Goal: Task Accomplishment & Management: Use online tool/utility

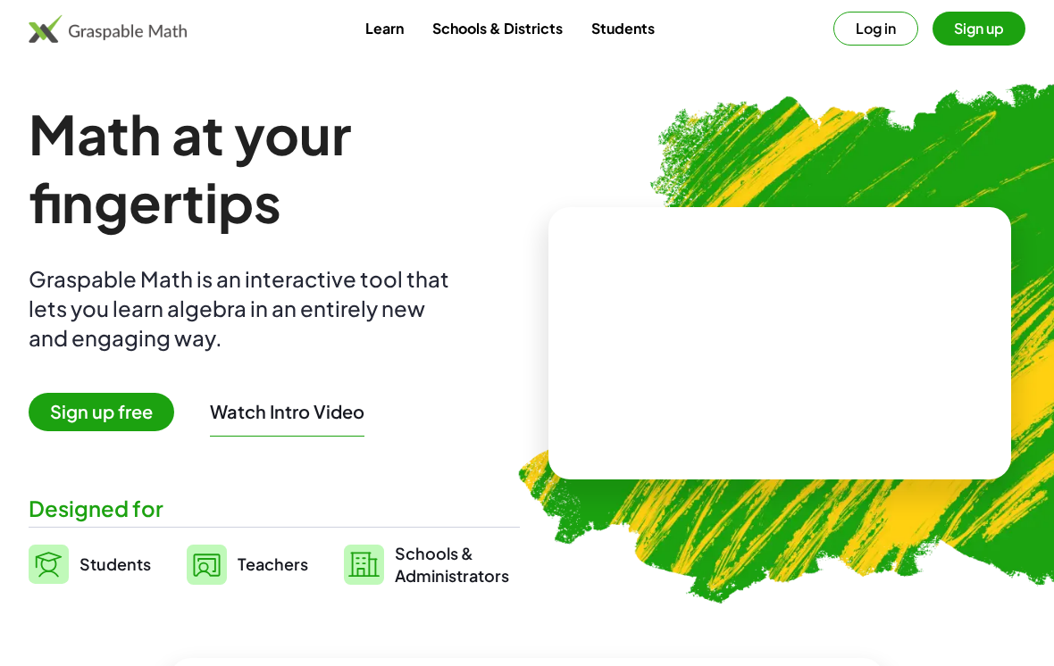
click at [869, 23] on button "Log in" at bounding box center [875, 29] width 85 height 34
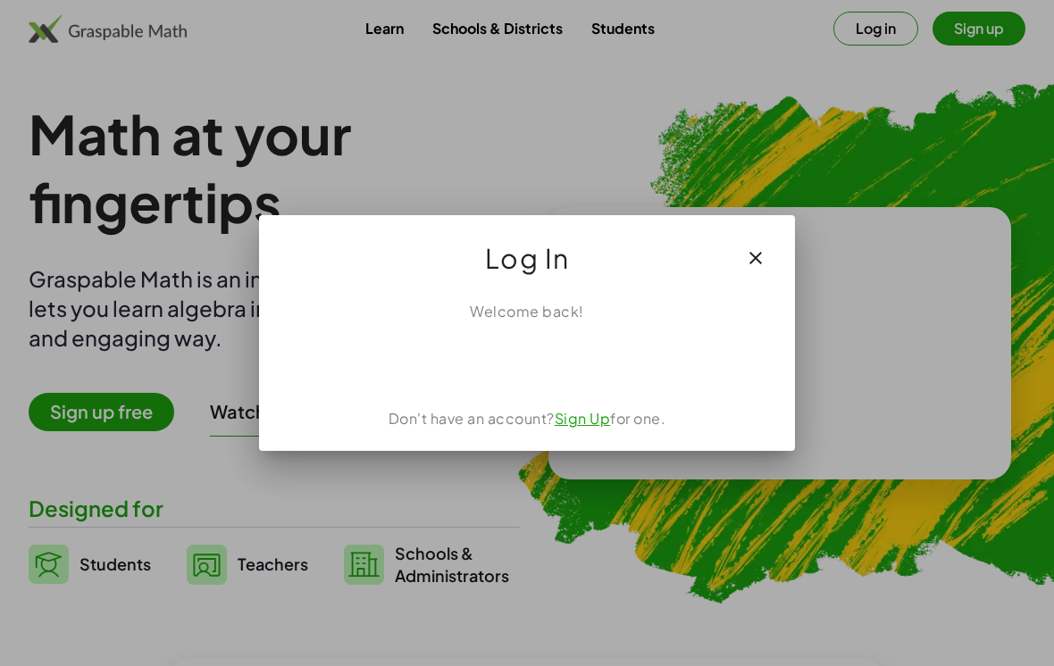
click at [766, 246] on button "button" at bounding box center [755, 258] width 43 height 43
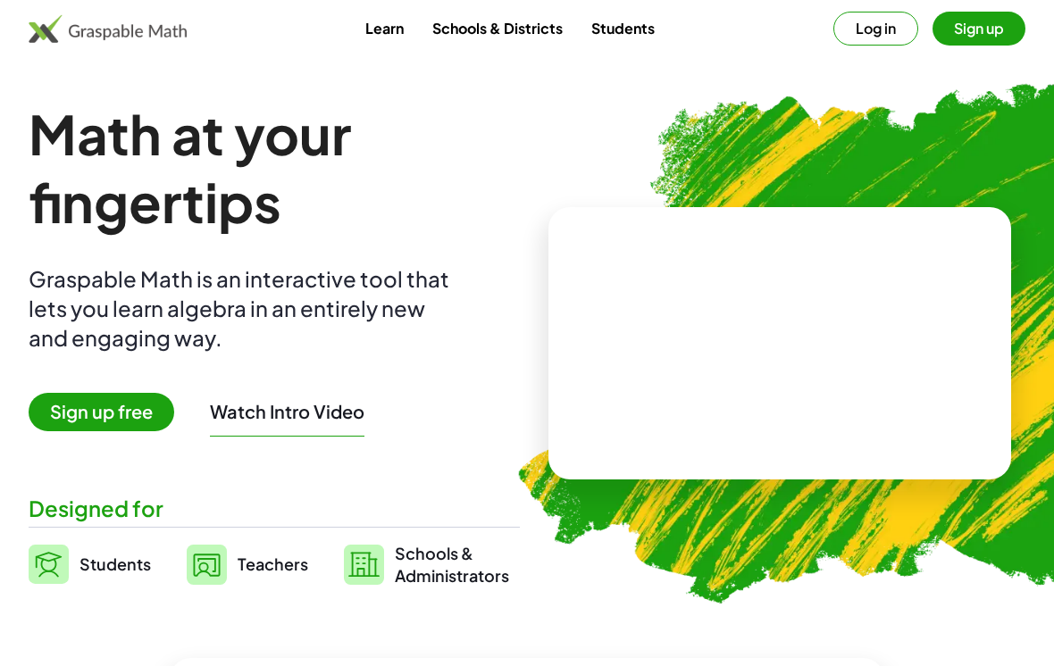
click at [114, 30] on img at bounding box center [108, 28] width 158 height 29
click at [125, 29] on img at bounding box center [108, 28] width 158 height 29
click at [655, 30] on link "Students" at bounding box center [623, 28] width 92 height 33
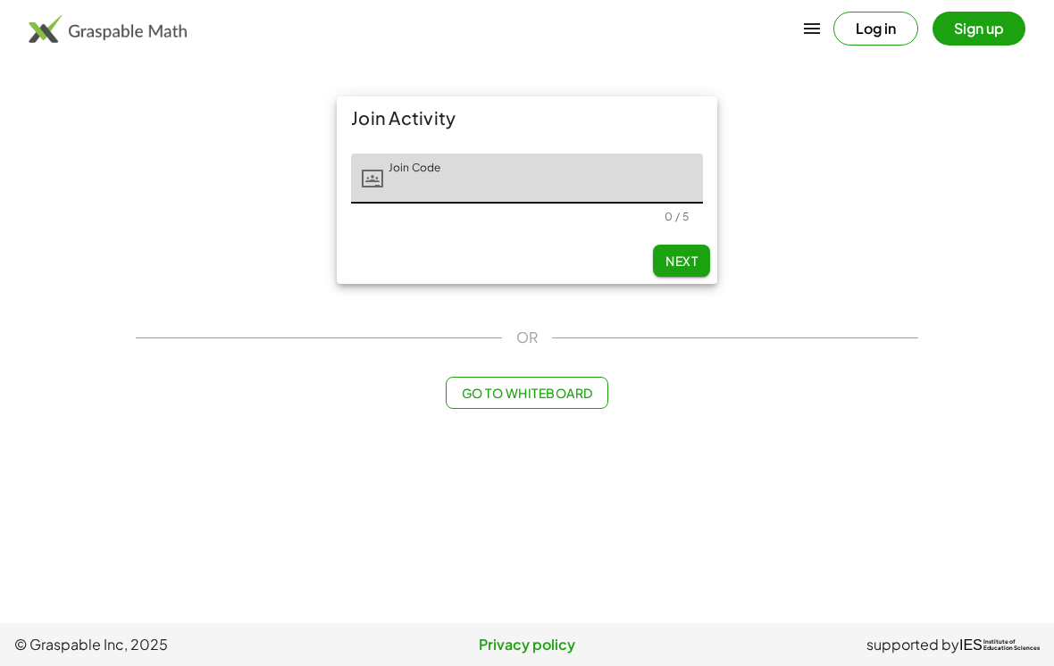
click at [521, 420] on main "Join Activity Join Code Join Code 0 / 5 Next OR Go to Whiteboard" at bounding box center [527, 311] width 1054 height 623
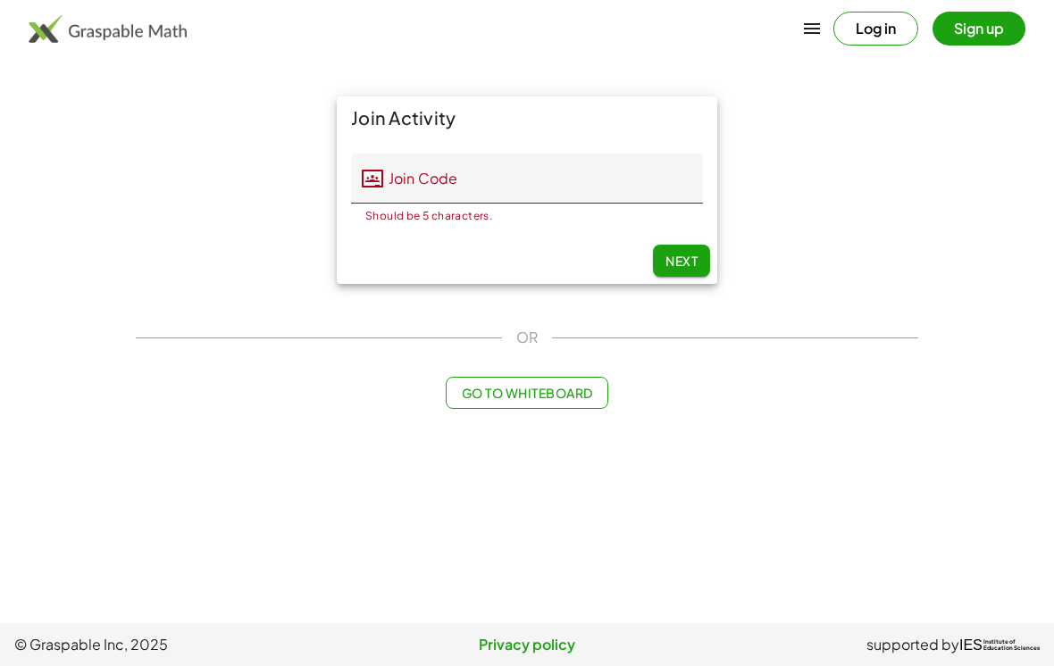
click at [504, 383] on button "Go to Whiteboard" at bounding box center [527, 393] width 162 height 32
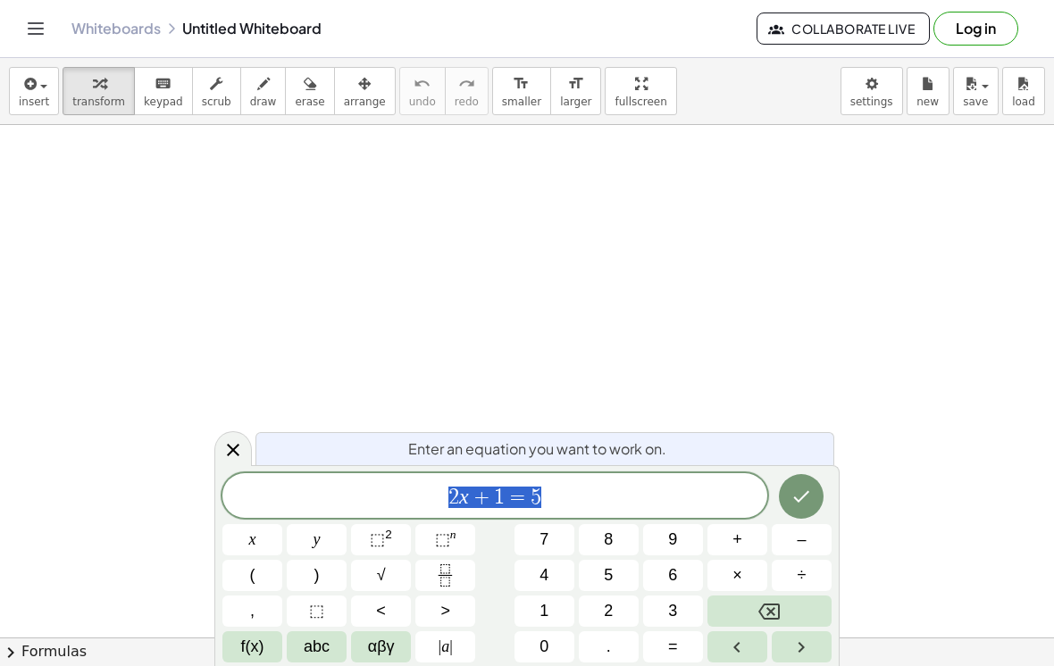
click at [648, 508] on span "2 x + 1 = 5" at bounding box center [494, 497] width 545 height 25
click at [778, 608] on icon "Backspace" at bounding box center [768, 611] width 21 height 21
click at [777, 608] on icon "Backspace" at bounding box center [768, 611] width 21 height 21
click at [771, 605] on icon "Backspace" at bounding box center [768, 612] width 21 height 16
click at [771, 604] on icon "Backspace" at bounding box center [768, 612] width 21 height 16
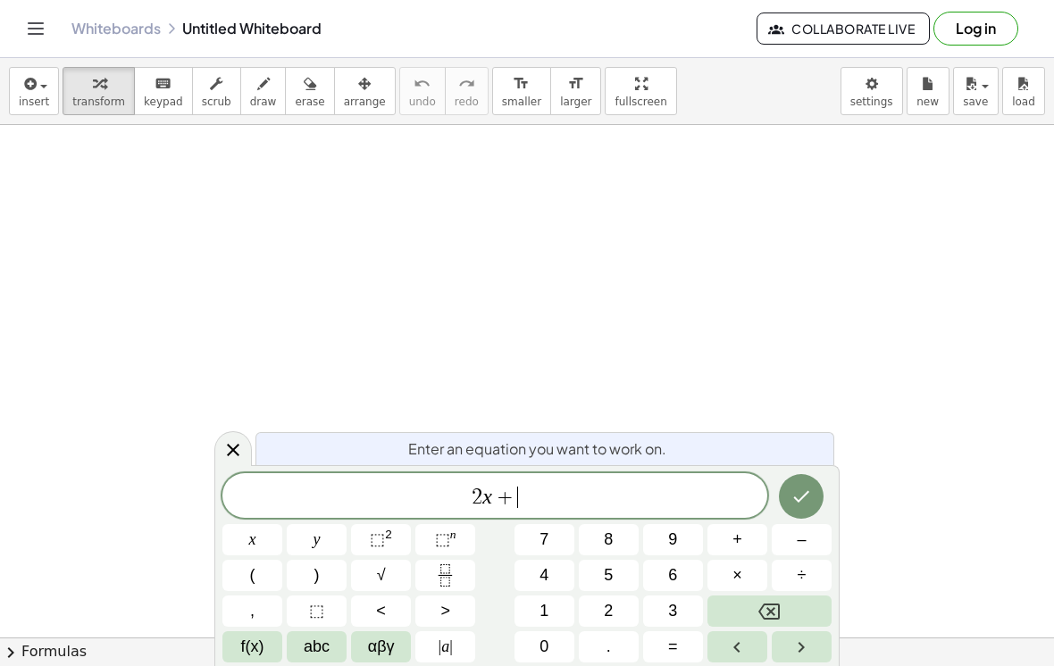
click at [767, 607] on icon "Backspace" at bounding box center [768, 611] width 21 height 21
click at [766, 607] on icon "Backspace" at bounding box center [768, 611] width 21 height 21
click at [760, 608] on icon "Backspace" at bounding box center [768, 611] width 21 height 21
click at [814, 542] on button "–" at bounding box center [802, 539] width 60 height 31
click at [531, 611] on button "1" at bounding box center [544, 611] width 60 height 31
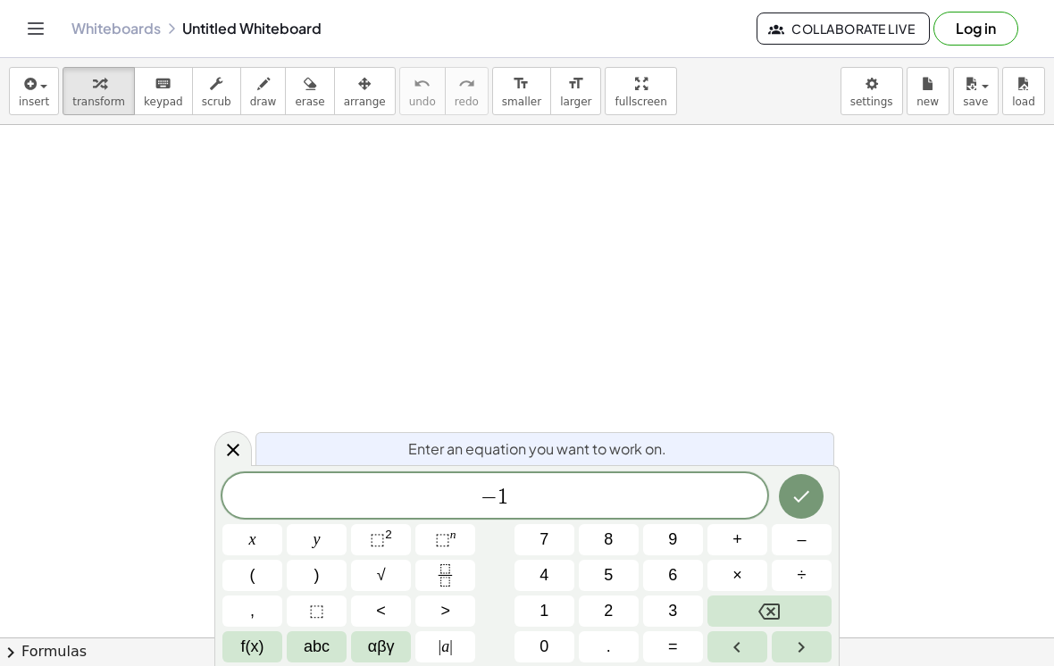
click at [618, 654] on button "." at bounding box center [609, 646] width 60 height 31
click at [533, 546] on button "7" at bounding box center [544, 539] width 60 height 31
click at [302, 639] on button "abc" at bounding box center [317, 646] width 60 height 31
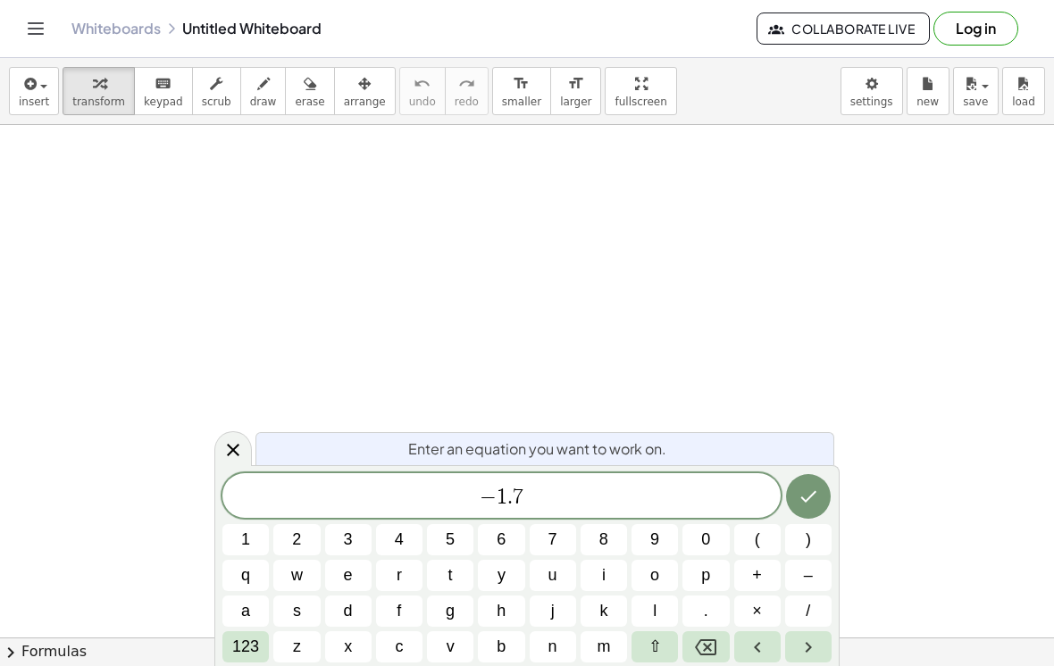
click at [567, 639] on button "n" at bounding box center [553, 646] width 46 height 31
click at [759, 561] on button "+" at bounding box center [757, 575] width 46 height 31
click at [537, 532] on button "7" at bounding box center [553, 539] width 46 height 31
click at [716, 604] on button "." at bounding box center [705, 611] width 46 height 31
click at [660, 534] on button "9" at bounding box center [654, 539] width 46 height 31
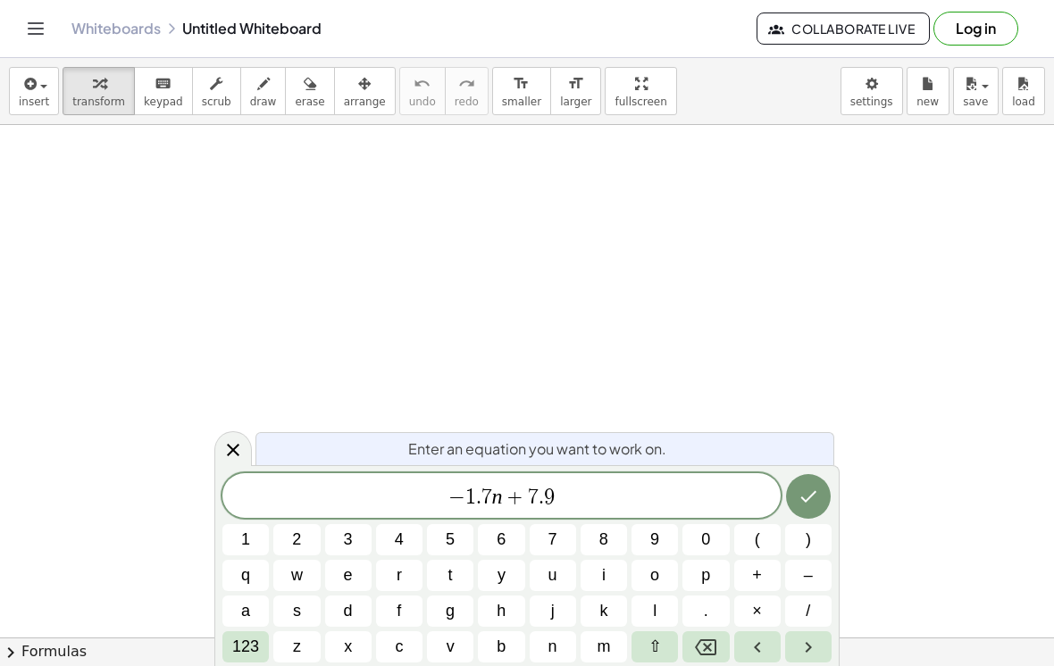
click at [246, 639] on span "123" at bounding box center [245, 647] width 27 height 24
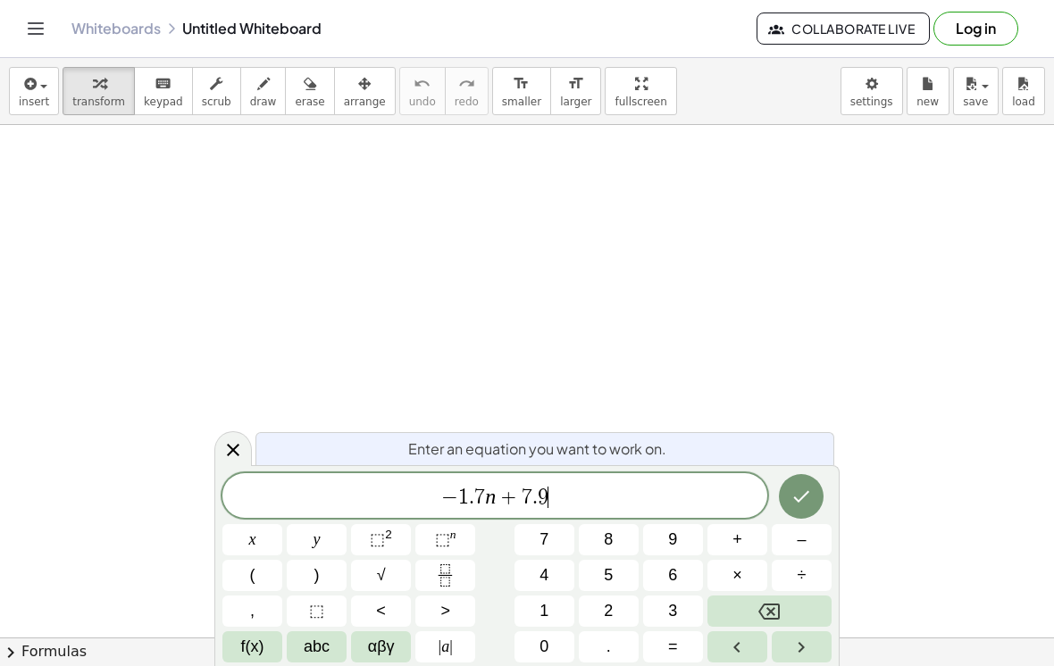
click at [678, 636] on span "=" at bounding box center [673, 647] width 10 height 24
click at [255, 646] on span "f(x)" at bounding box center [252, 647] width 23 height 24
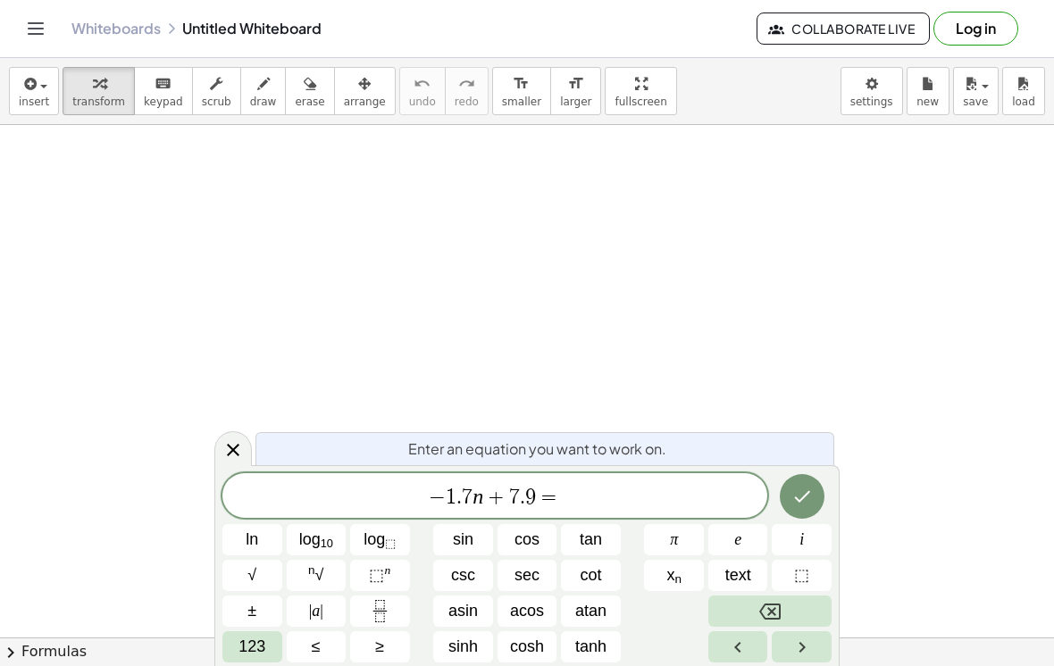
click at [246, 651] on span "123" at bounding box center [251, 647] width 27 height 24
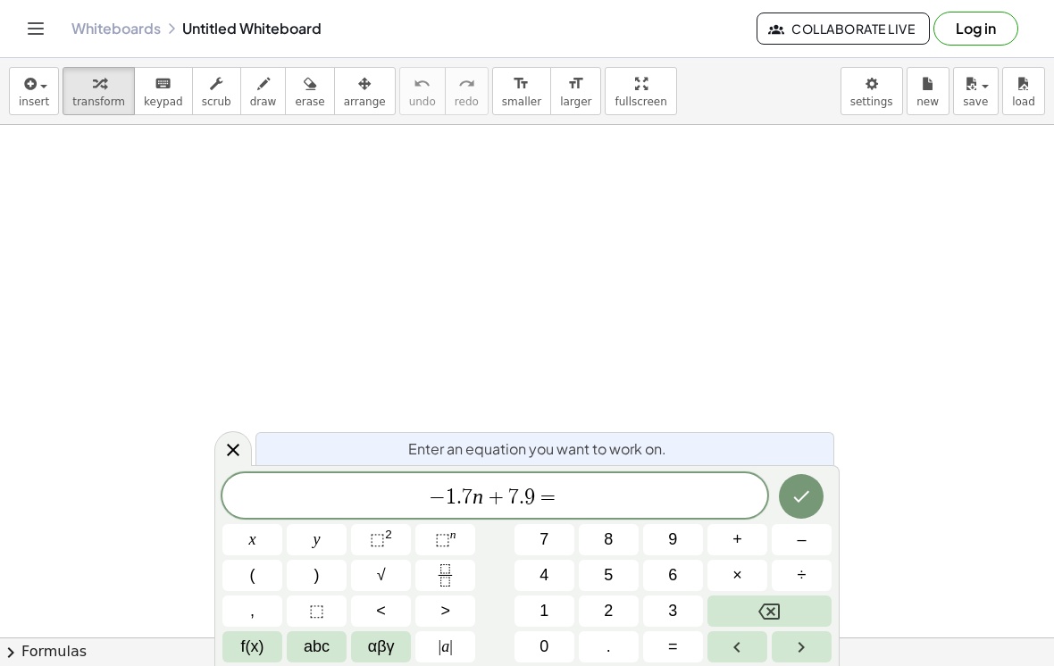
click at [657, 571] on button "6" at bounding box center [673, 575] width 60 height 31
click at [606, 636] on span "." at bounding box center [608, 647] width 4 height 24
click at [604, 578] on span "5" at bounding box center [608, 576] width 9 height 24
click at [250, 639] on span "f(x)" at bounding box center [252, 647] width 23 height 24
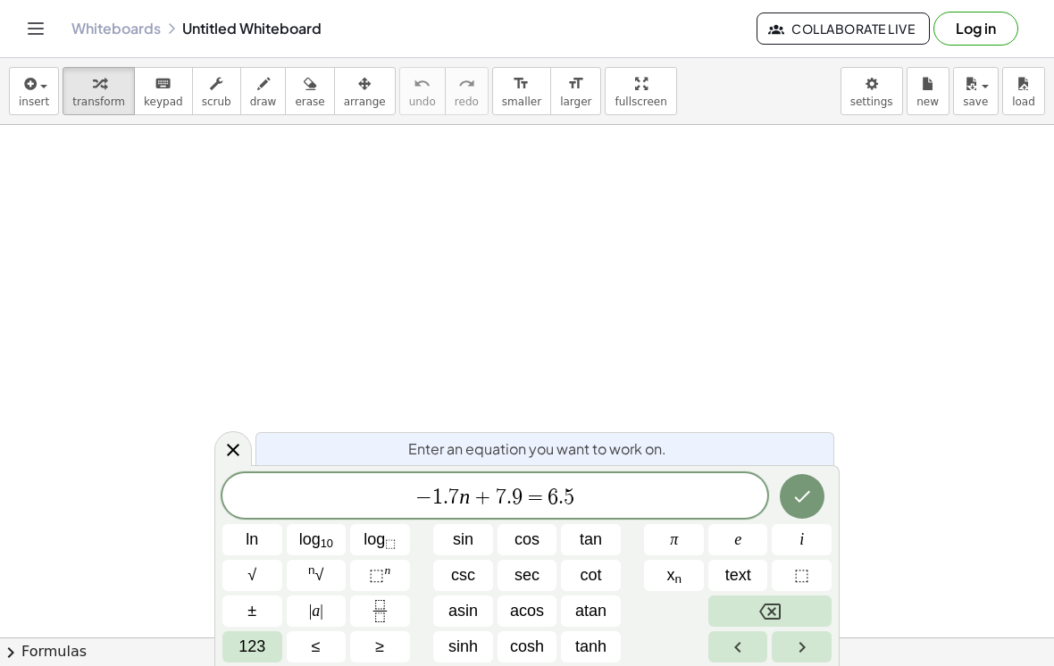
click at [253, 651] on span "123" at bounding box center [251, 647] width 27 height 24
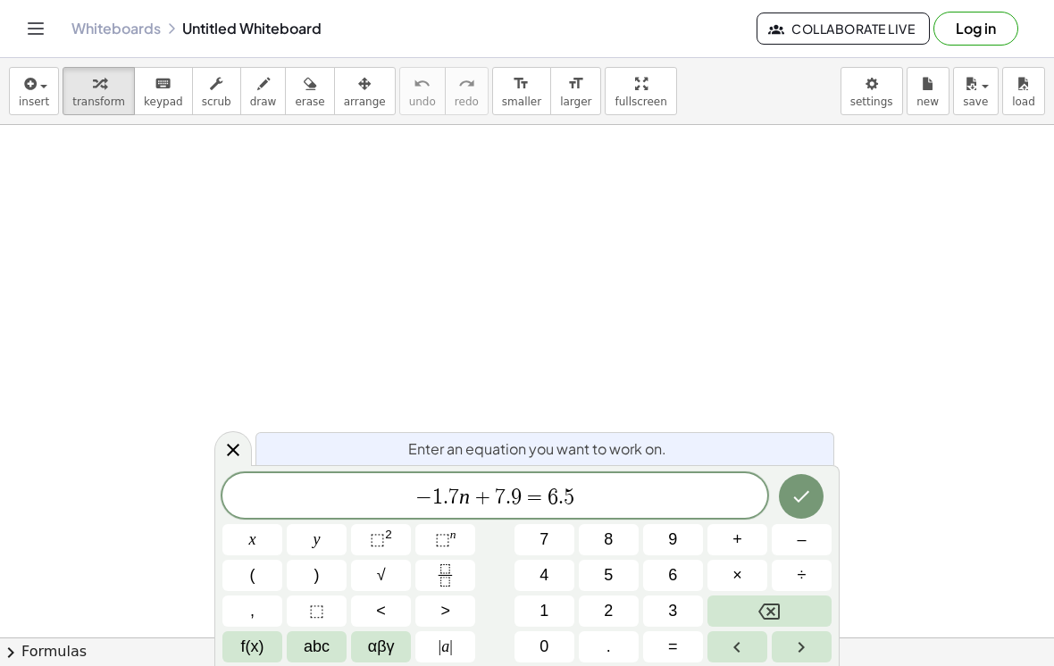
click at [790, 532] on button "–" at bounding box center [802, 539] width 60 height 31
click at [673, 608] on span "3" at bounding box center [672, 611] width 9 height 24
click at [621, 640] on button "." at bounding box center [609, 646] width 60 height 31
click at [537, 532] on button "7" at bounding box center [544, 539] width 60 height 31
click at [238, 639] on button "f(x)" at bounding box center [252, 646] width 60 height 31
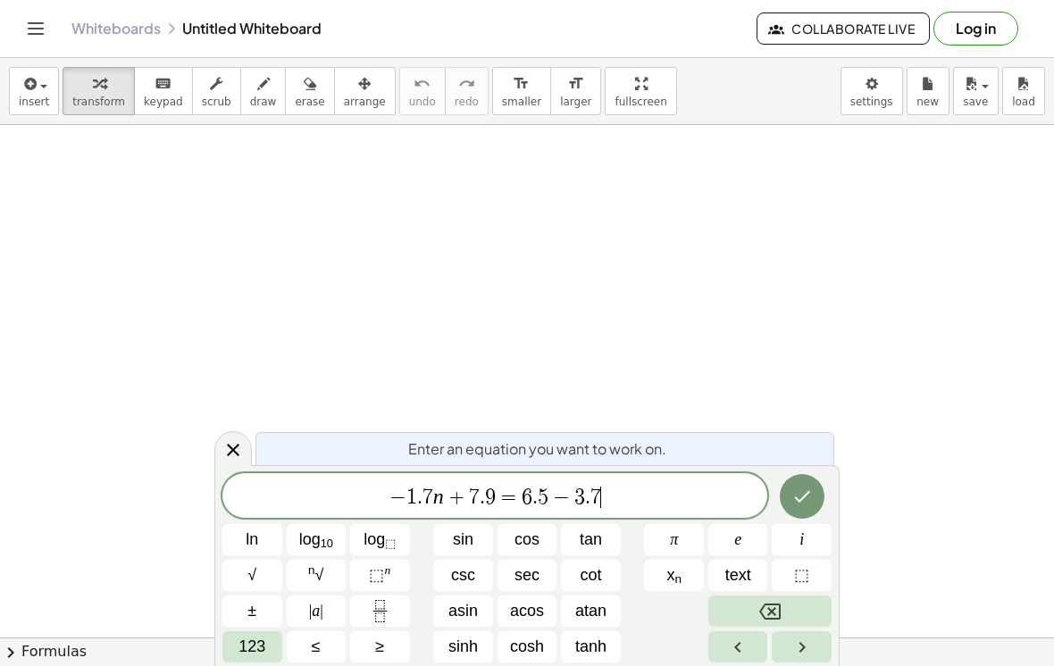
click at [254, 647] on span "123" at bounding box center [251, 647] width 27 height 24
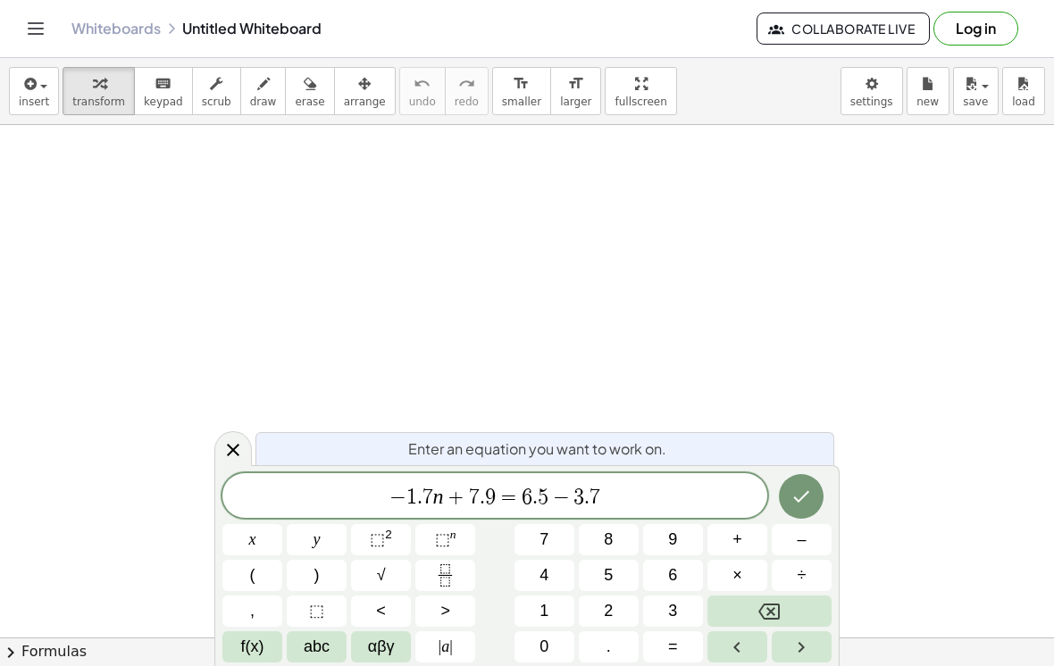
click at [313, 642] on span "abc" at bounding box center [317, 647] width 26 height 24
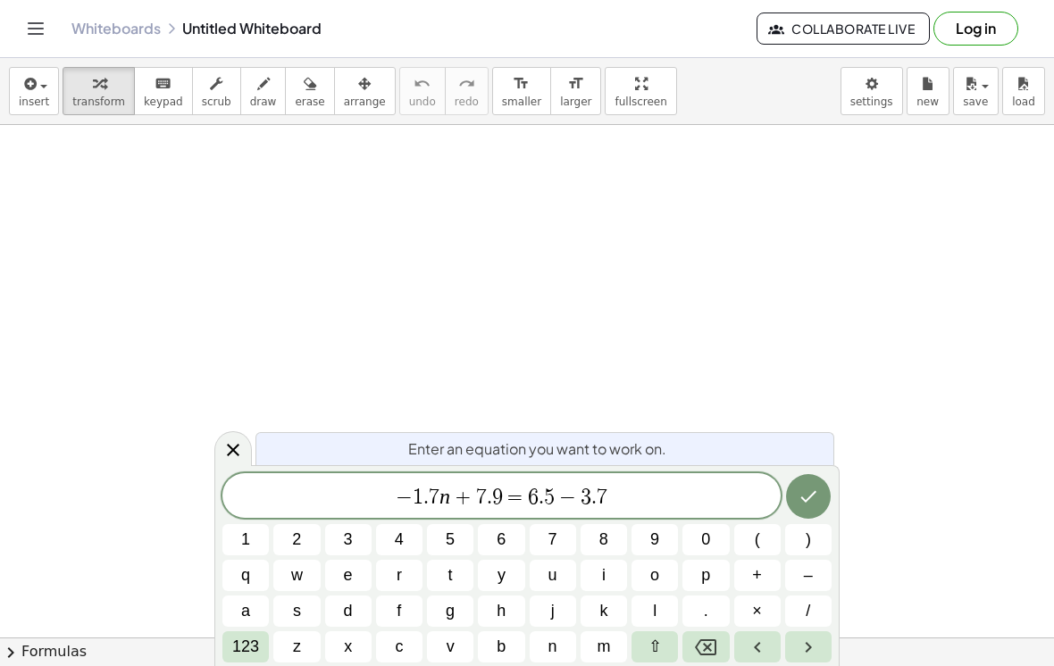
click at [555, 636] on span "n" at bounding box center [552, 647] width 9 height 24
click at [795, 497] on button "Done" at bounding box center [808, 496] width 45 height 45
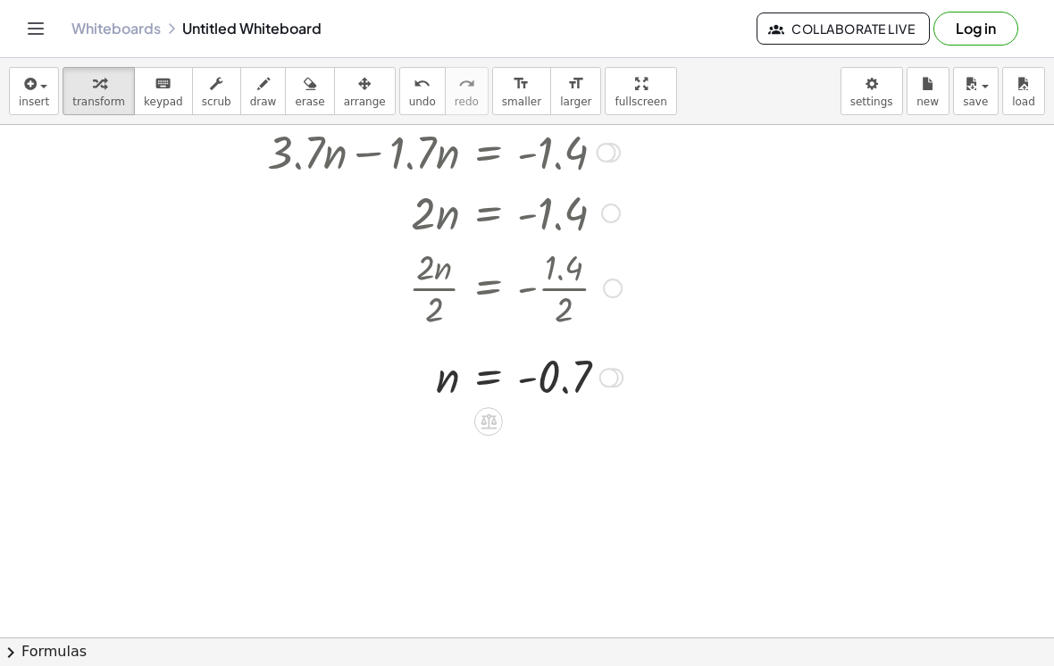
scroll to position [535, 0]
